Goal: Information Seeking & Learning: Check status

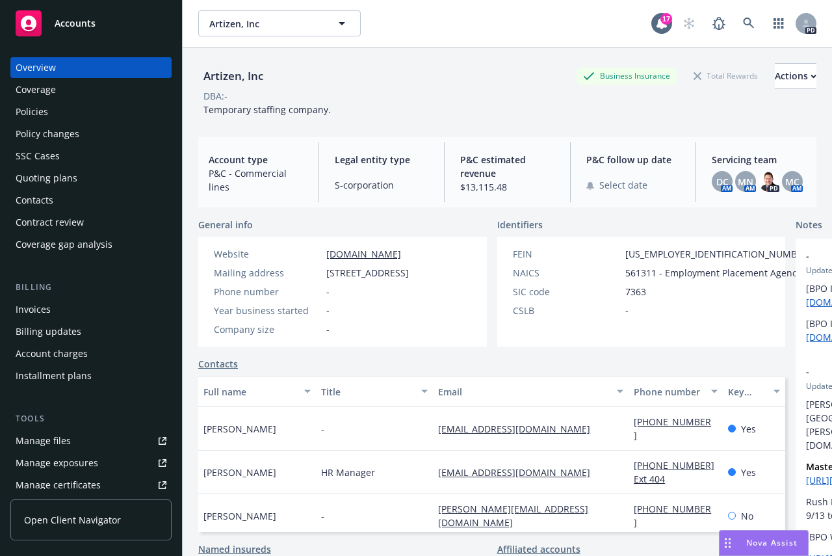
click at [33, 109] on div "Policies" at bounding box center [32, 111] width 33 height 21
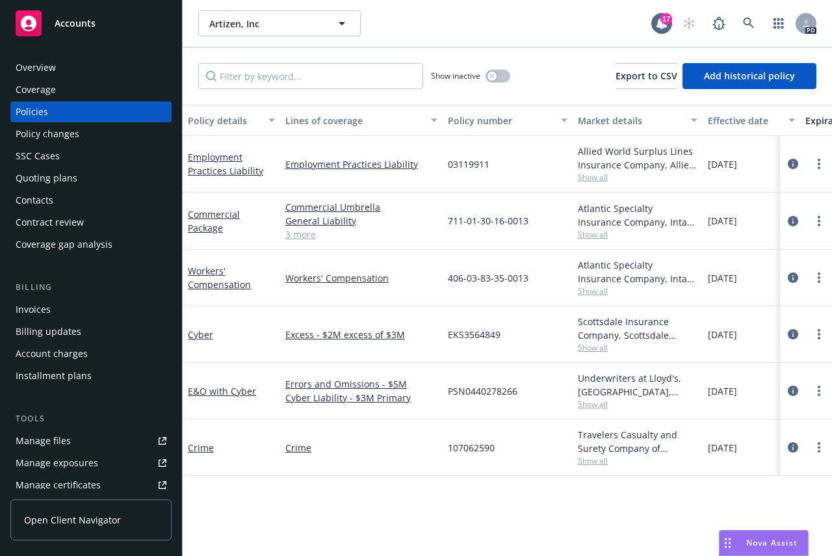
click at [44, 175] on div "Quoting plans" at bounding box center [47, 178] width 62 height 21
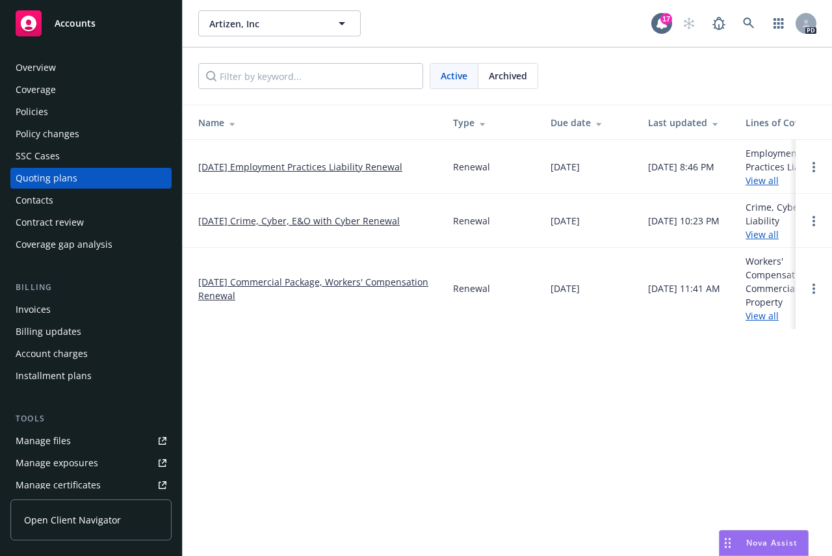
click at [761, 179] on link "View all" at bounding box center [762, 180] width 33 height 12
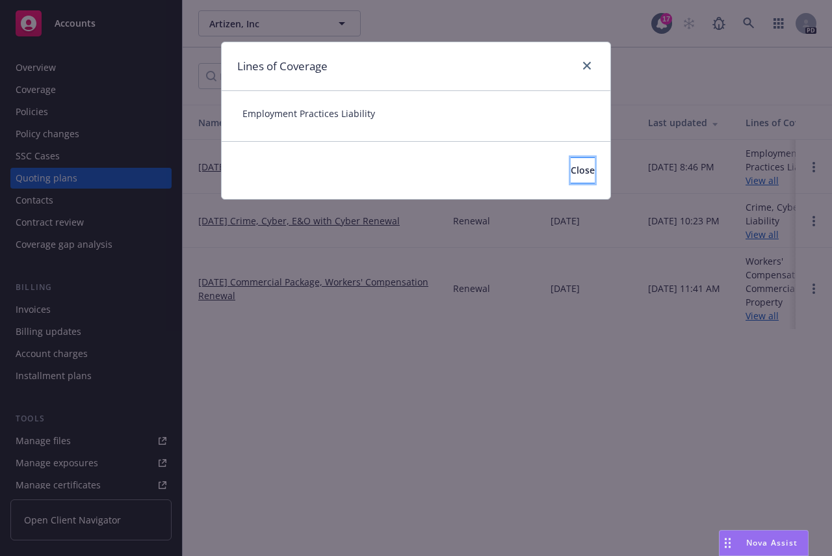
click at [571, 166] on span "Close" at bounding box center [583, 170] width 24 height 12
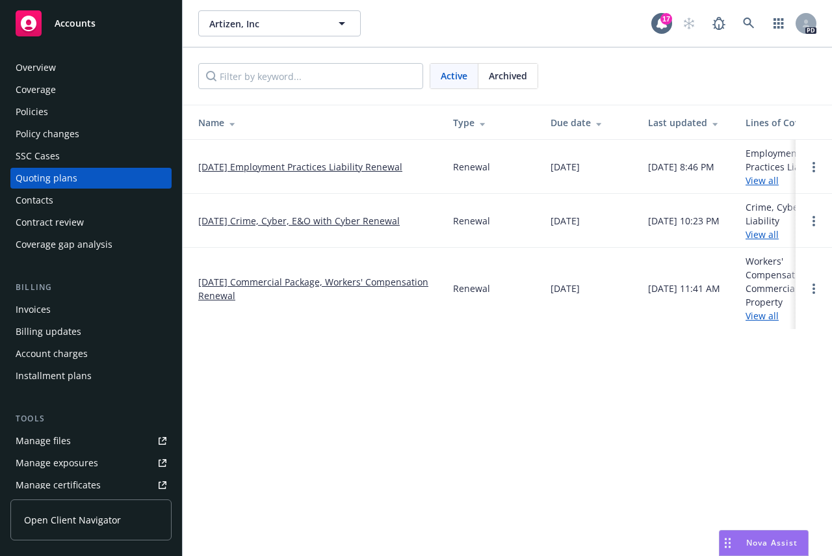
click at [262, 164] on link "[DATE] Employment Practices Liability Renewal" at bounding box center [300, 167] width 204 height 14
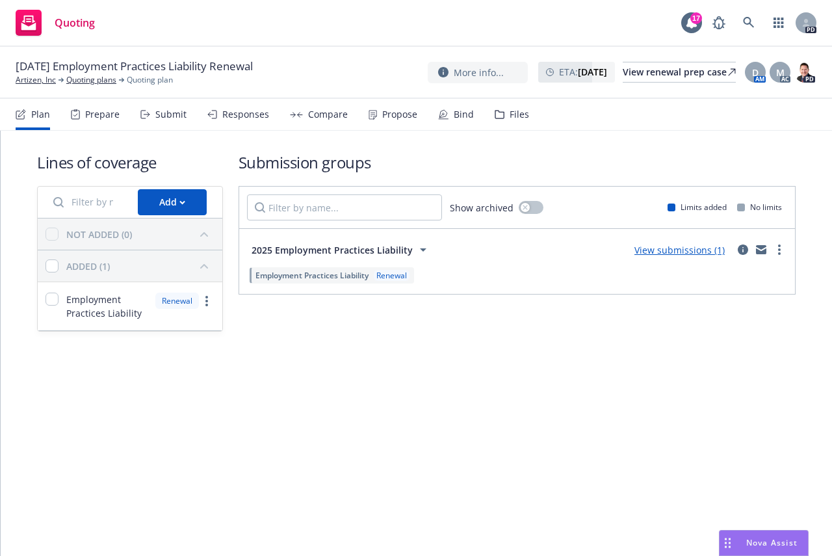
click at [670, 252] on link "View submissions (1)" at bounding box center [680, 250] width 90 height 12
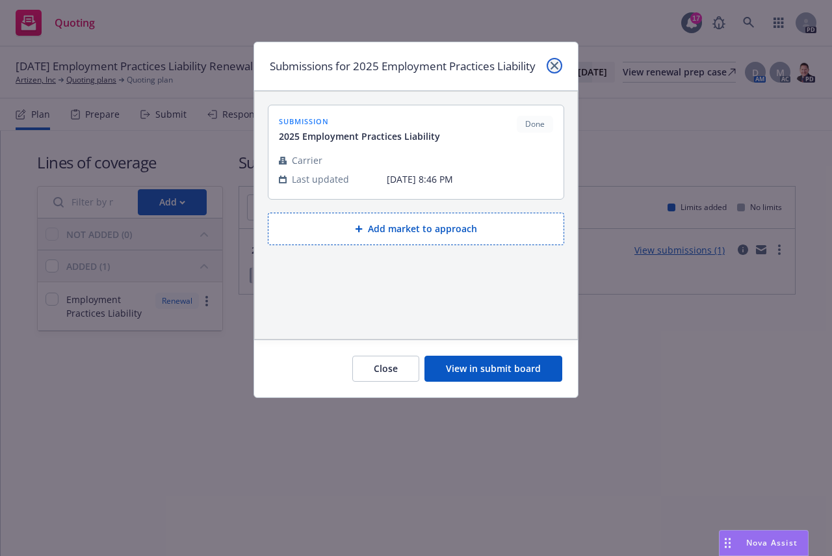
click at [552, 62] on icon "close" at bounding box center [555, 66] width 8 height 8
